Goal: Find specific page/section: Find specific page/section

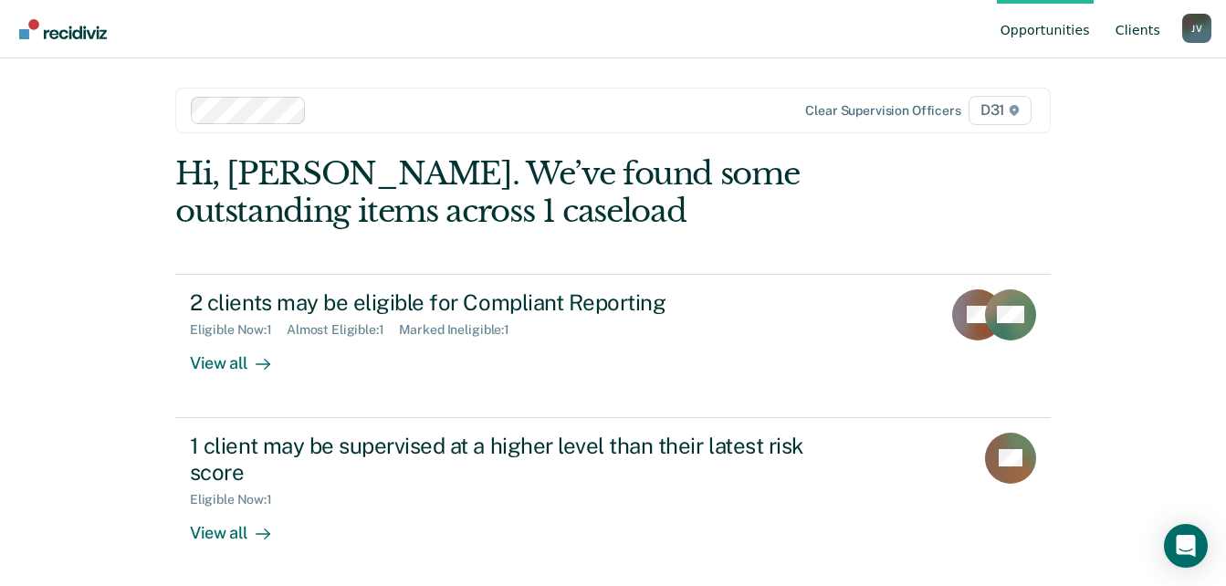
click at [1124, 38] on link "Client s" at bounding box center [1138, 29] width 52 height 58
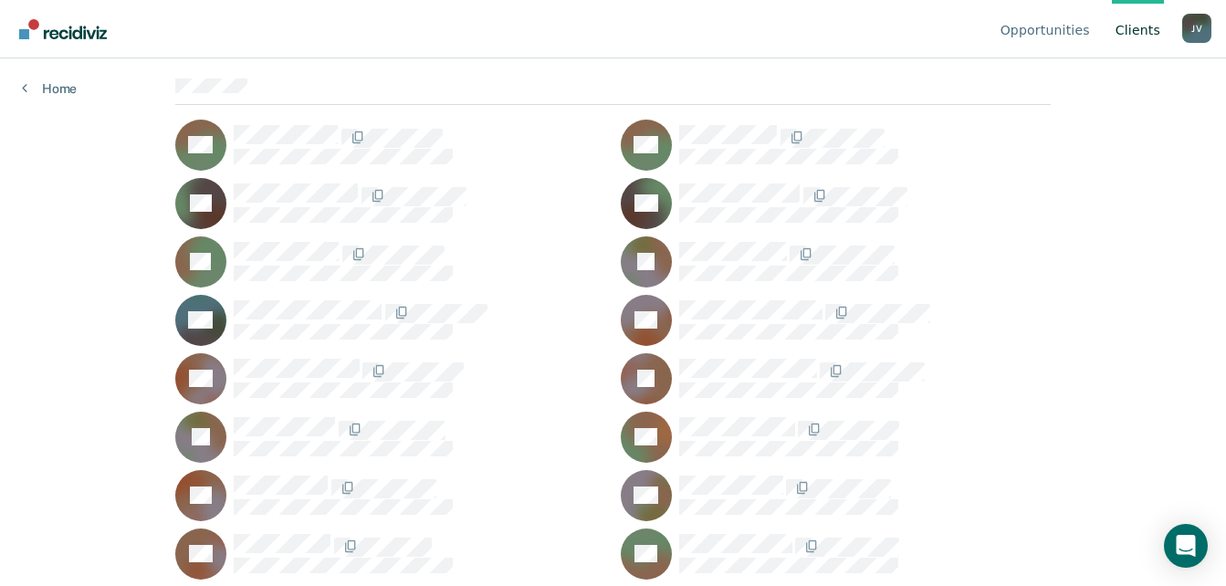
scroll to position [194, 0]
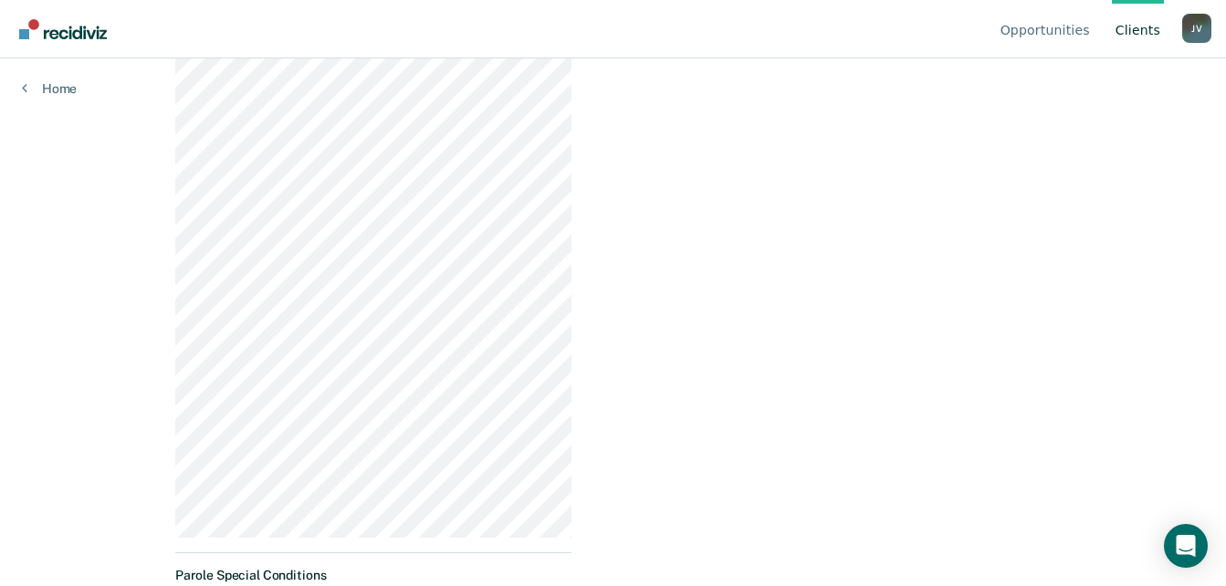
scroll to position [621, 0]
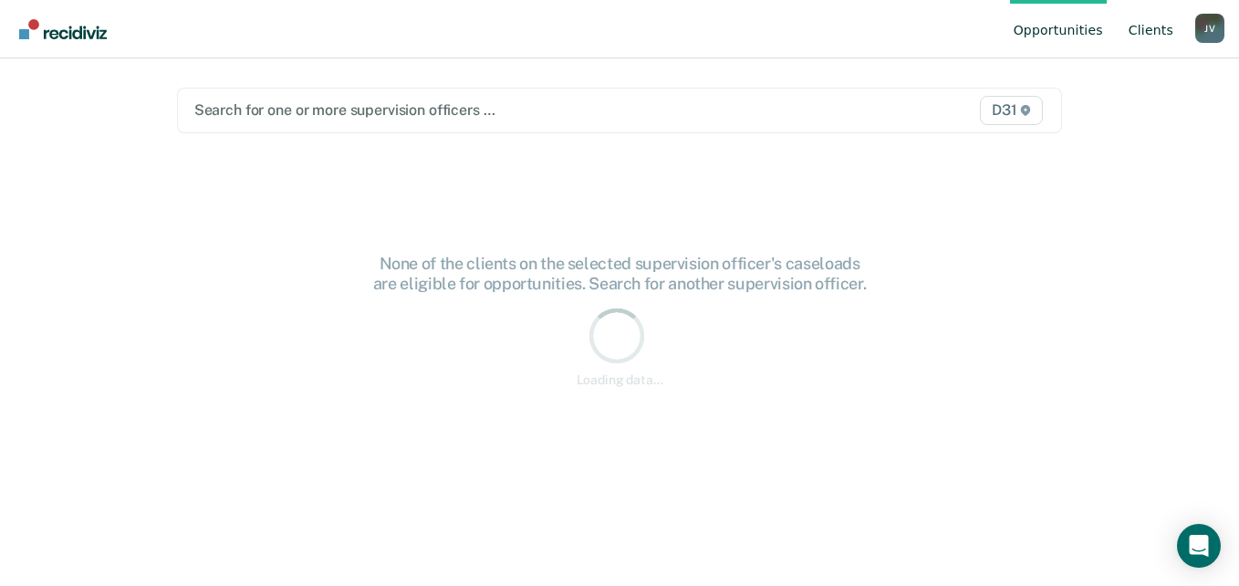
click at [1142, 30] on link "Client s" at bounding box center [1151, 29] width 52 height 58
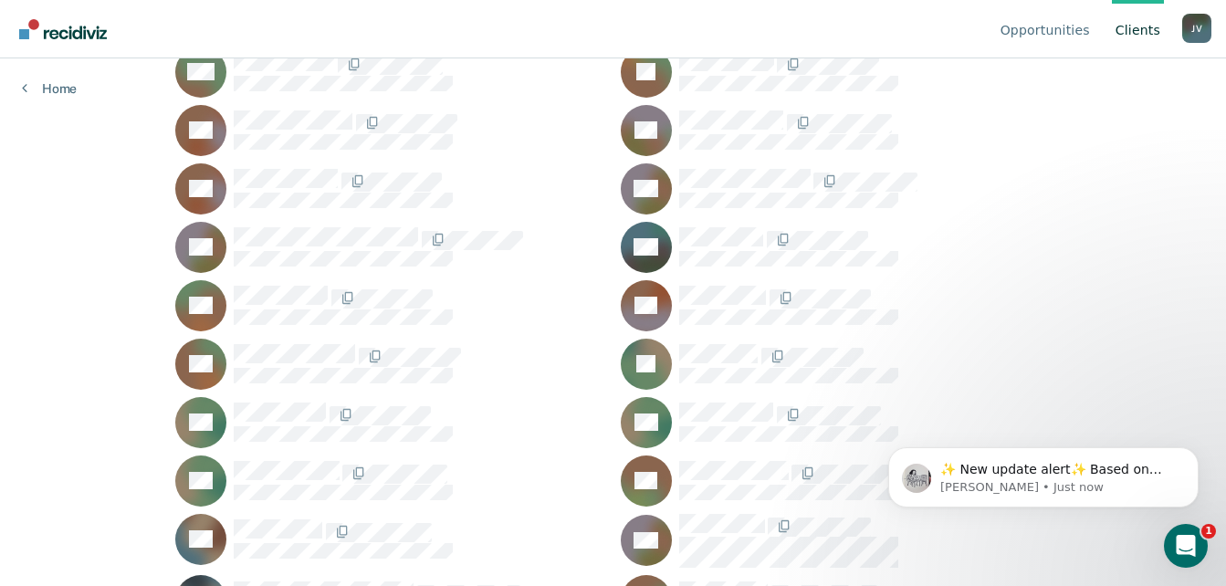
scroll to position [876, 0]
